Goal: Information Seeking & Learning: Learn about a topic

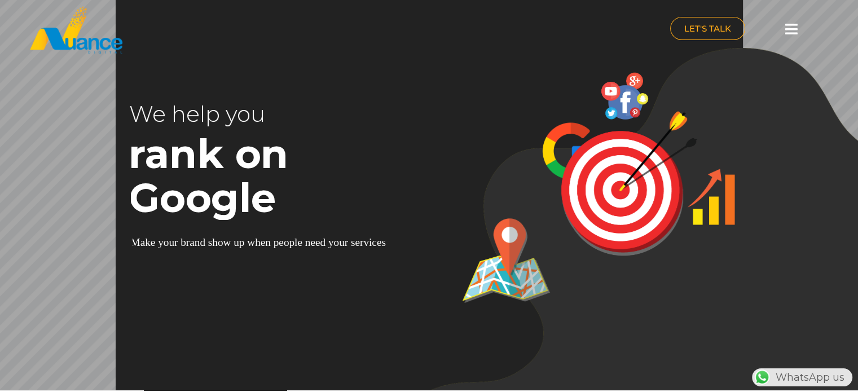
click at [787, 16] on div "Home About Us Services Search Engine Optimization (SEO) Search Engine Marketing…" at bounding box center [791, 24] width 70 height 36
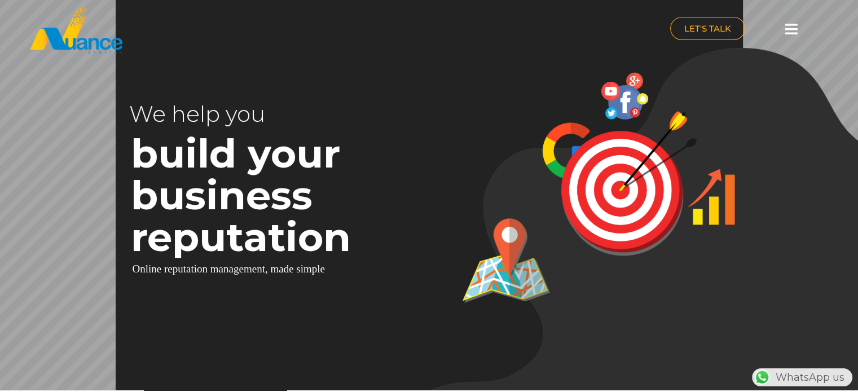
click at [788, 35] on icon at bounding box center [791, 29] width 12 height 14
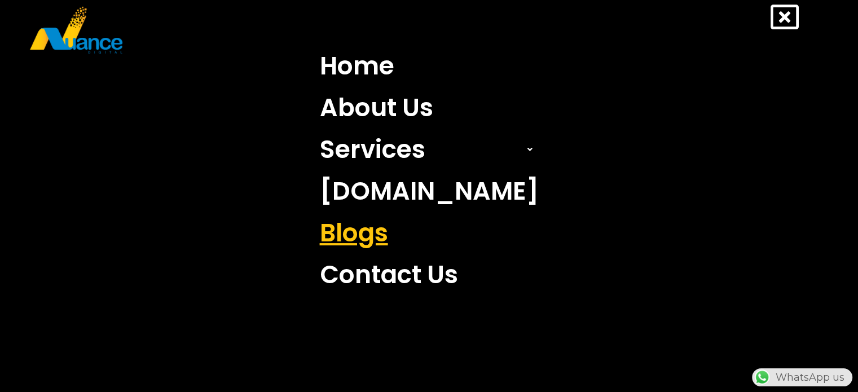
click at [384, 243] on link "Blogs" at bounding box center [429, 233] width 236 height 42
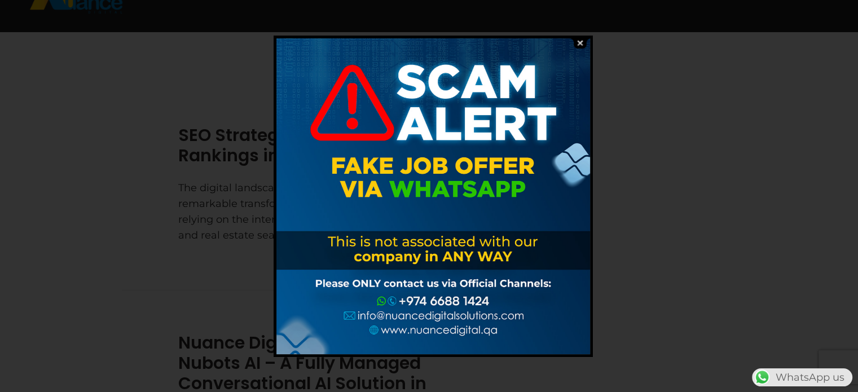
scroll to position [39, 0]
click at [579, 43] on img at bounding box center [579, 43] width 21 height 11
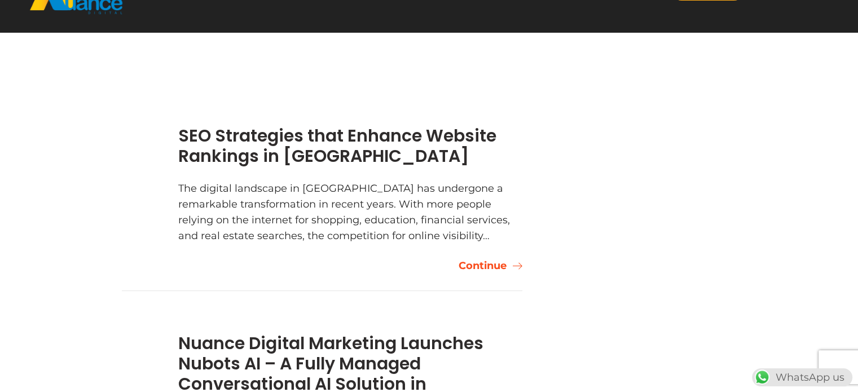
click at [478, 266] on link "Continue" at bounding box center [491, 266] width 64 height 16
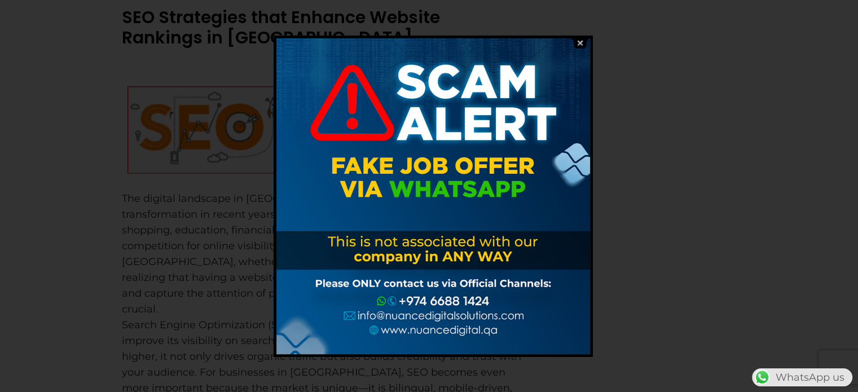
click at [580, 42] on img at bounding box center [579, 43] width 21 height 11
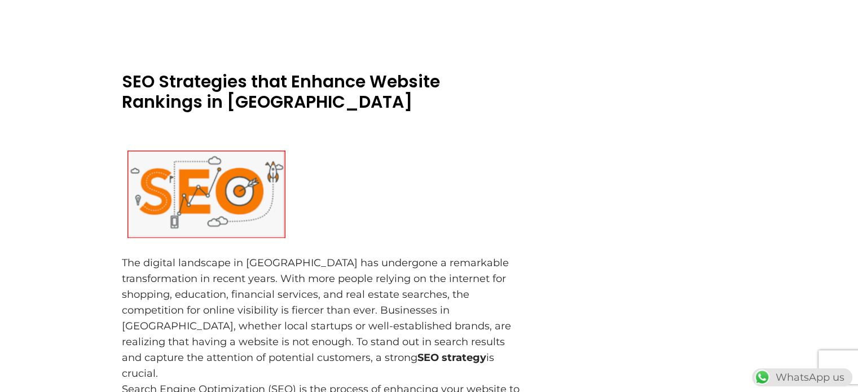
scroll to position [93, 0]
